Goal: Task Accomplishment & Management: Complete application form

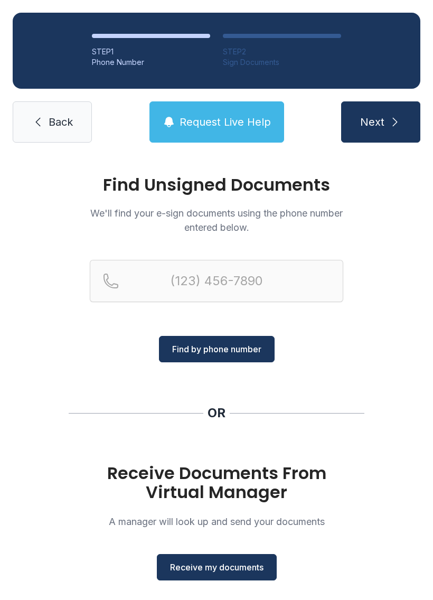
click at [222, 578] on button "Receive my documents" at bounding box center [217, 567] width 120 height 26
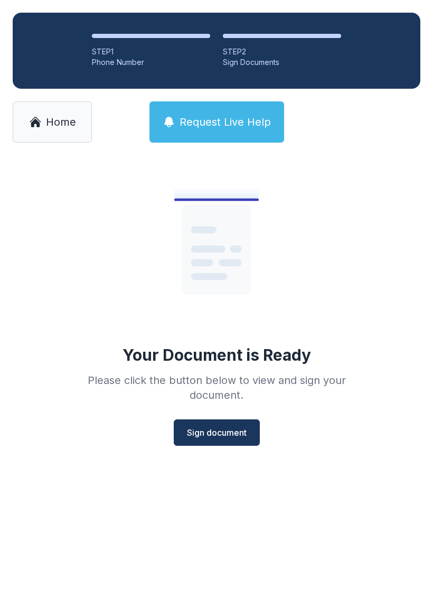
click at [224, 426] on button "Sign document" at bounding box center [217, 432] width 86 height 26
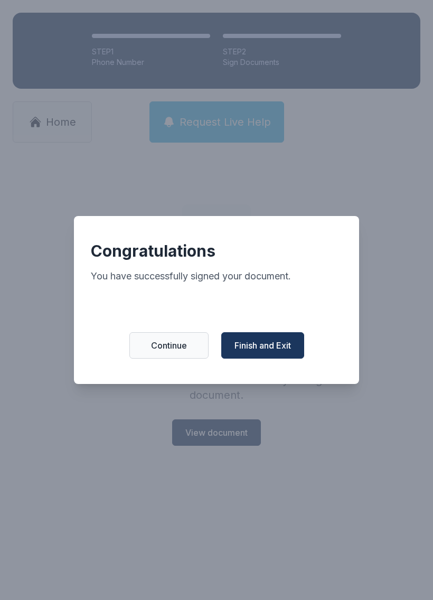
click at [279, 345] on span "Finish and Exit" at bounding box center [262, 345] width 56 height 13
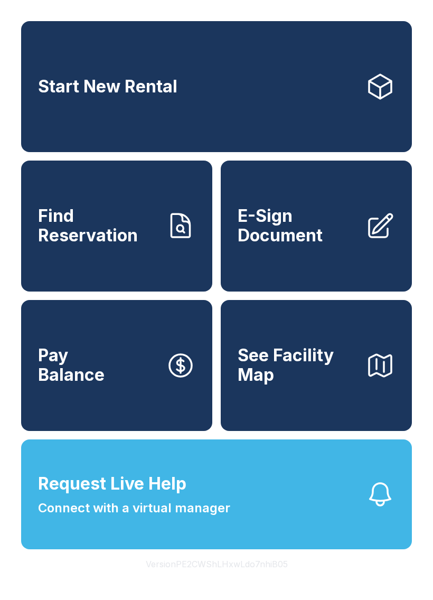
click at [286, 268] on link "E-Sign Document" at bounding box center [316, 226] width 191 height 131
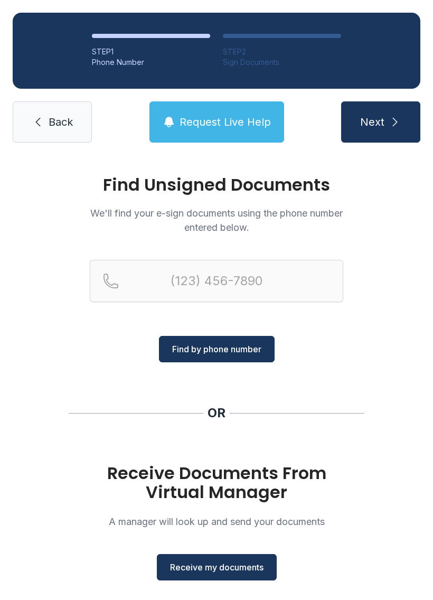
click at [240, 571] on span "Receive my documents" at bounding box center [216, 567] width 93 height 13
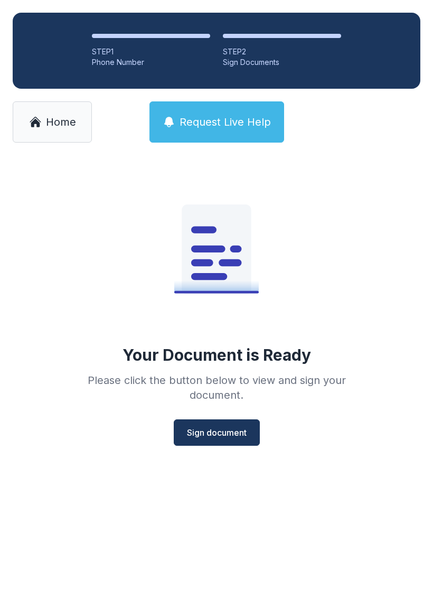
click at [241, 433] on span "Sign document" at bounding box center [217, 432] width 60 height 13
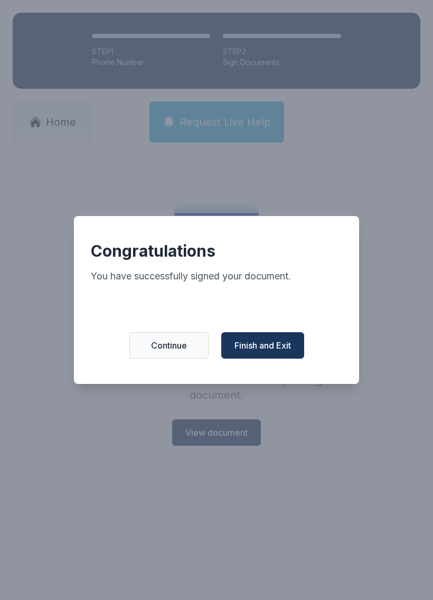
click at [272, 352] on span "Finish and Exit" at bounding box center [262, 345] width 56 height 13
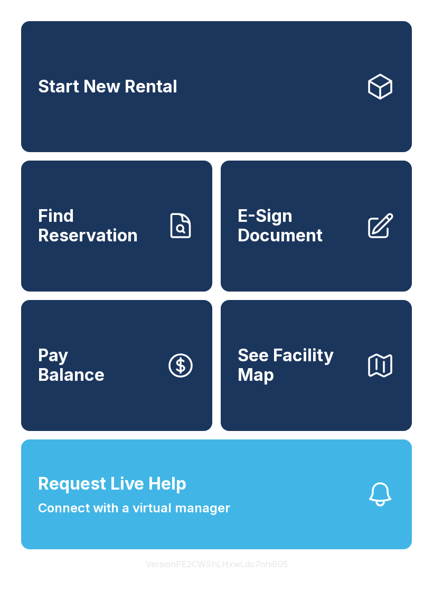
click at [210, 501] on span "Request Live Help Connect with a virtual manager" at bounding box center [134, 494] width 192 height 46
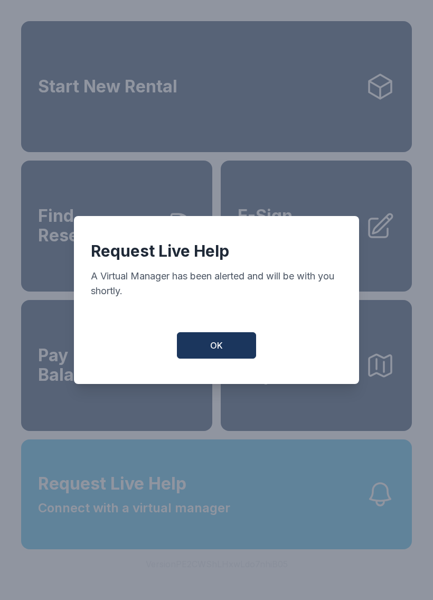
click at [219, 350] on span "OK" at bounding box center [216, 345] width 13 height 13
